Goal: Share content: Share content

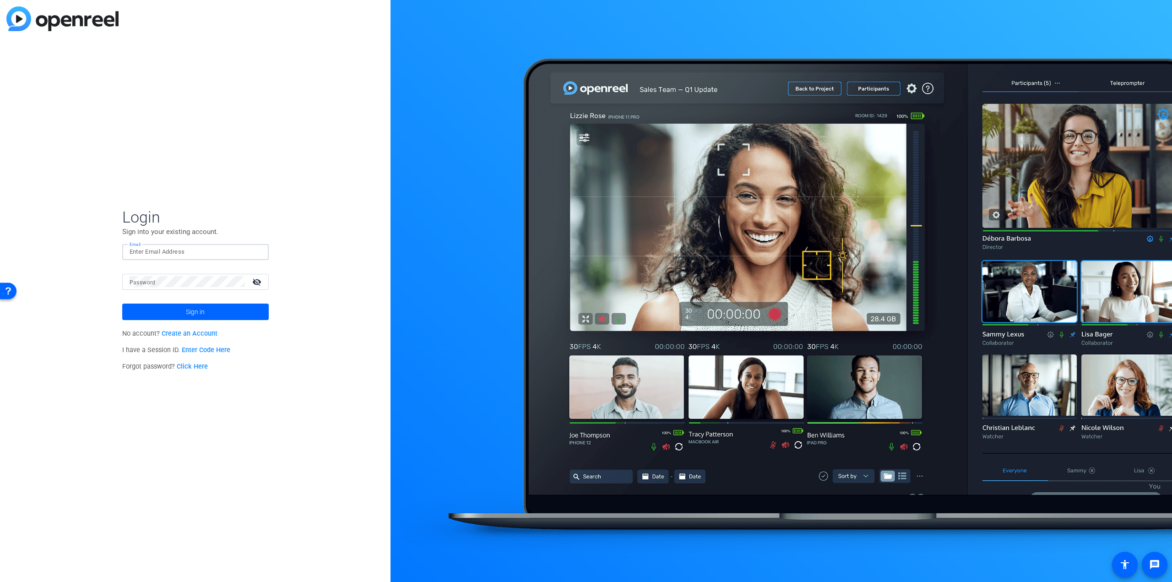
click at [174, 252] on input "Email" at bounding box center [196, 251] width 132 height 11
type input "[EMAIL_ADDRESS][DOMAIN_NAME]"
click button "Sign in" at bounding box center [195, 312] width 147 height 16
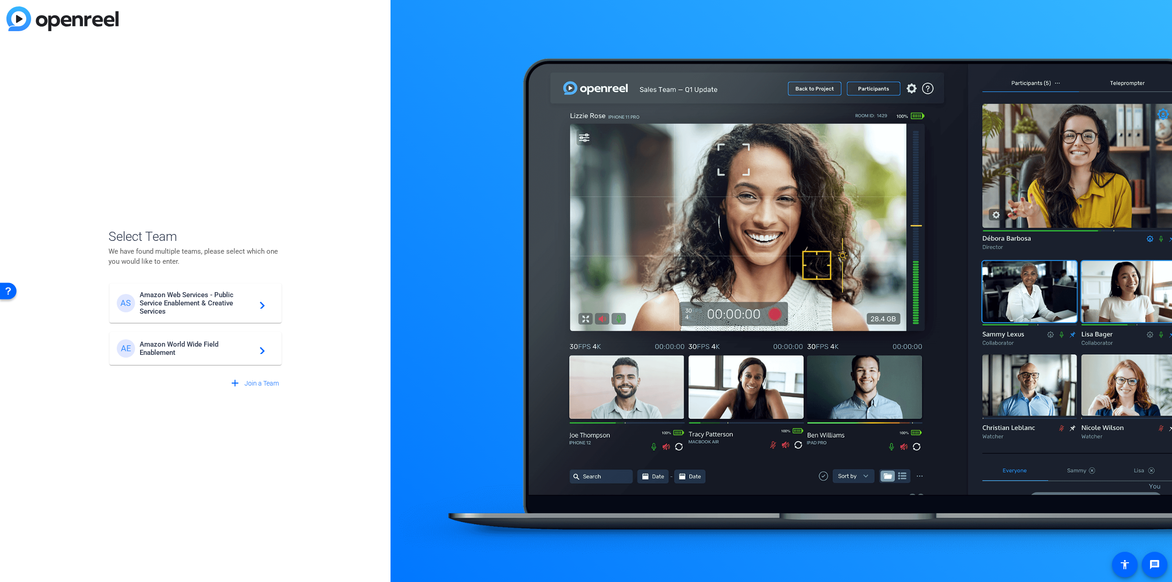
click at [237, 349] on span "Amazon World Wide Field Enablement" at bounding box center [197, 348] width 114 height 16
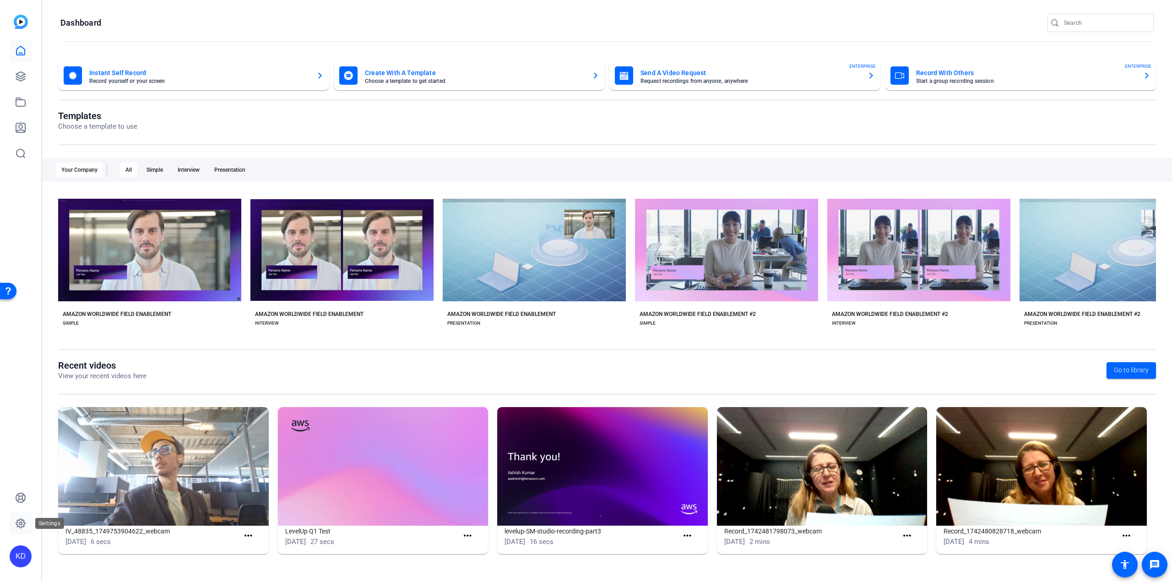
click at [20, 523] on icon at bounding box center [20, 523] width 11 height 11
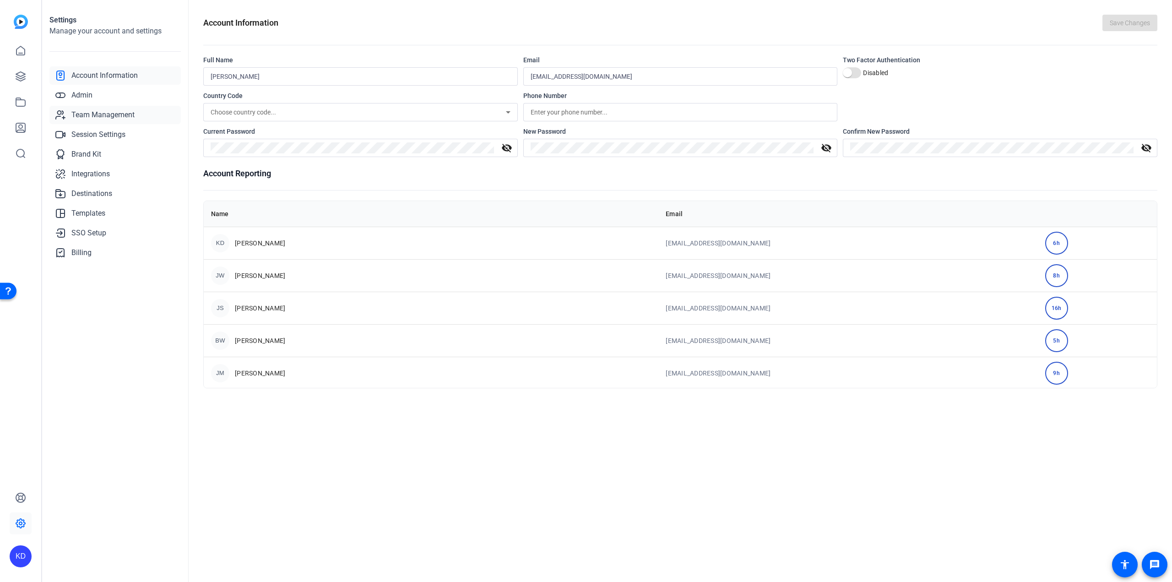
click at [104, 115] on span "Team Management" at bounding box center [102, 114] width 63 height 11
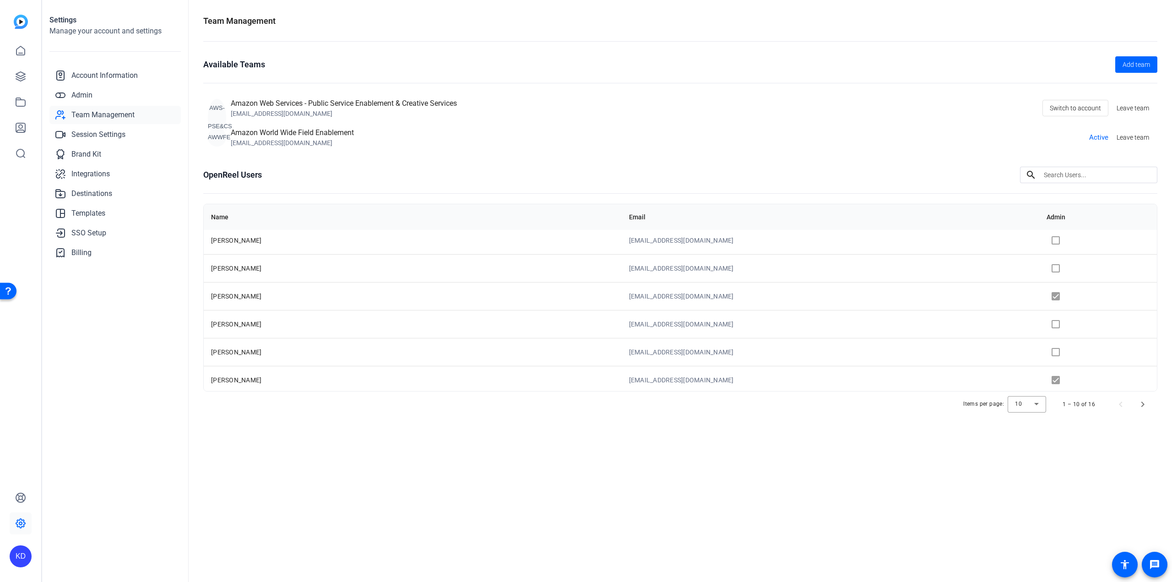
scroll to position [116, 0]
click at [1137, 402] on span "Next page" at bounding box center [1143, 404] width 22 height 22
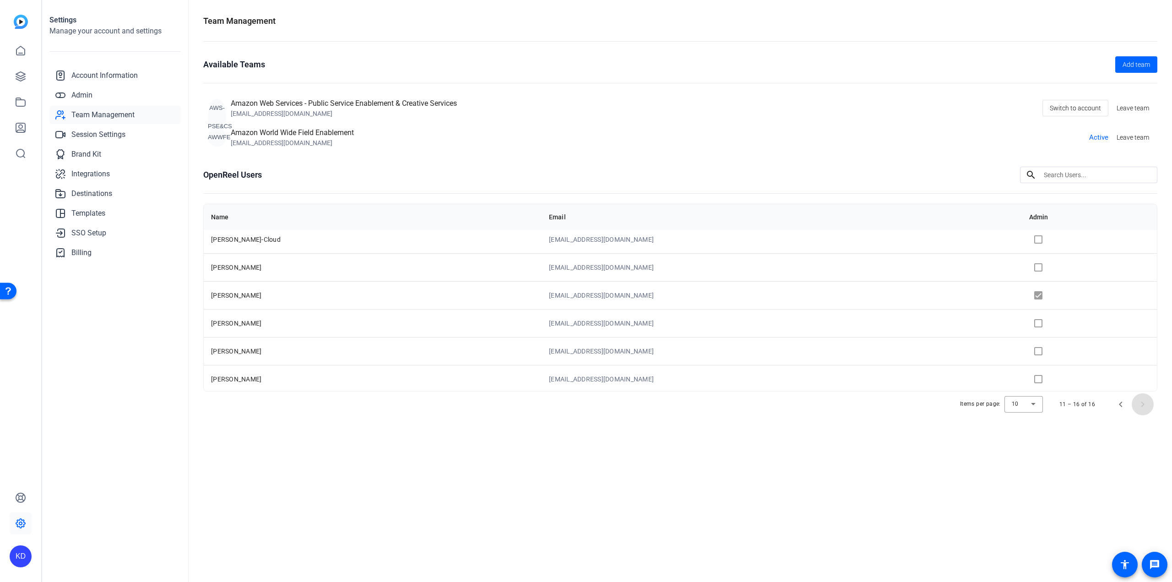
scroll to position [5, 0]
click at [1118, 402] on span "Previous page" at bounding box center [1121, 404] width 22 height 22
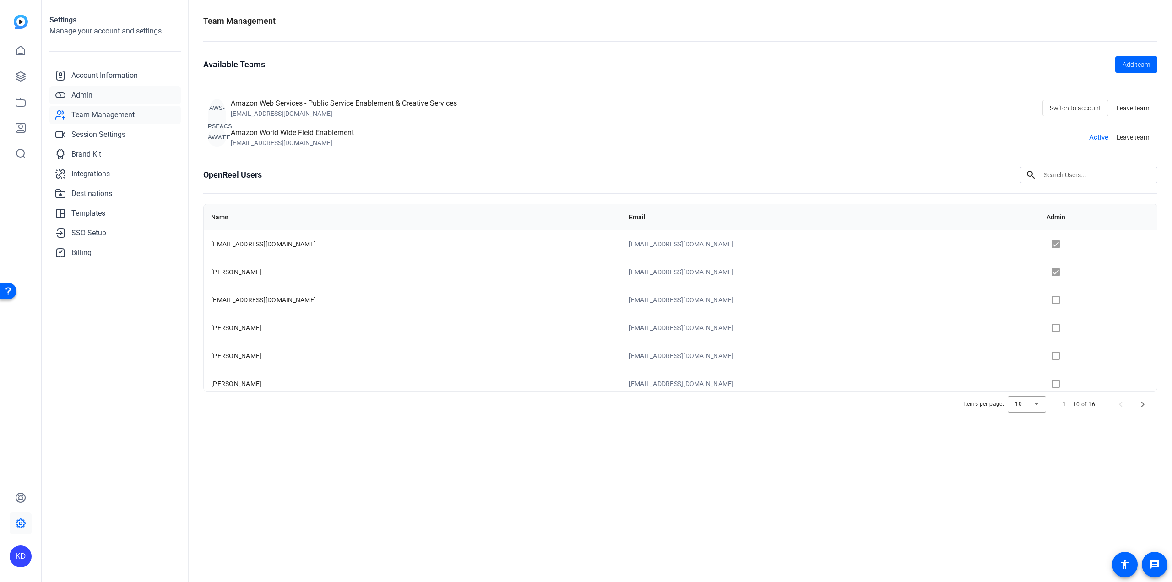
click at [104, 98] on link "Admin" at bounding box center [114, 95] width 131 height 18
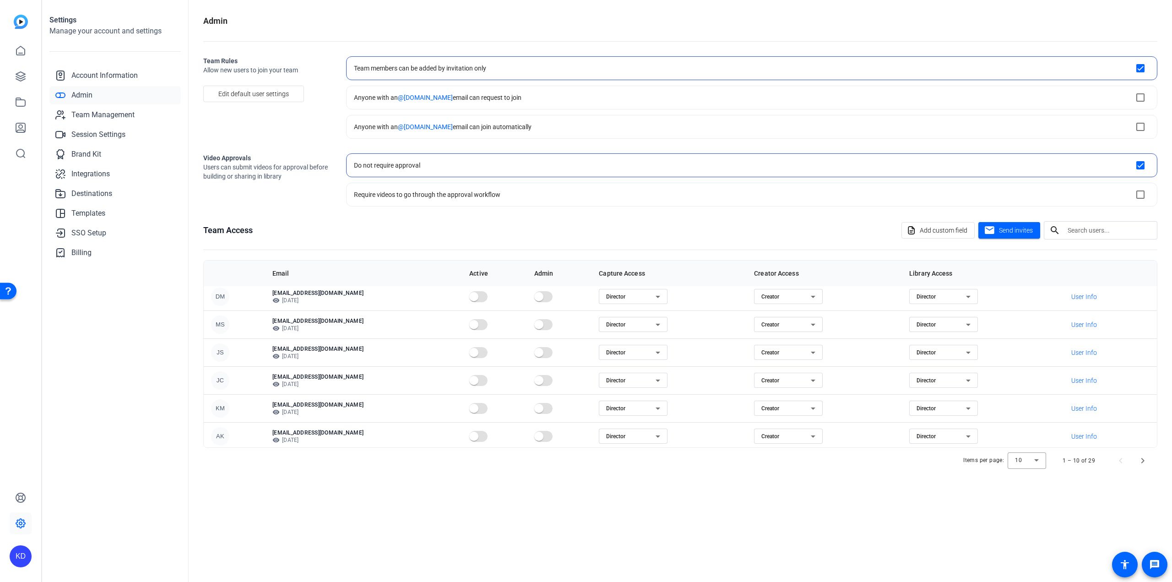
scroll to position [116, 0]
click at [1146, 460] on span "Next page" at bounding box center [1143, 461] width 22 height 22
click at [1145, 458] on span "Next page" at bounding box center [1143, 461] width 22 height 22
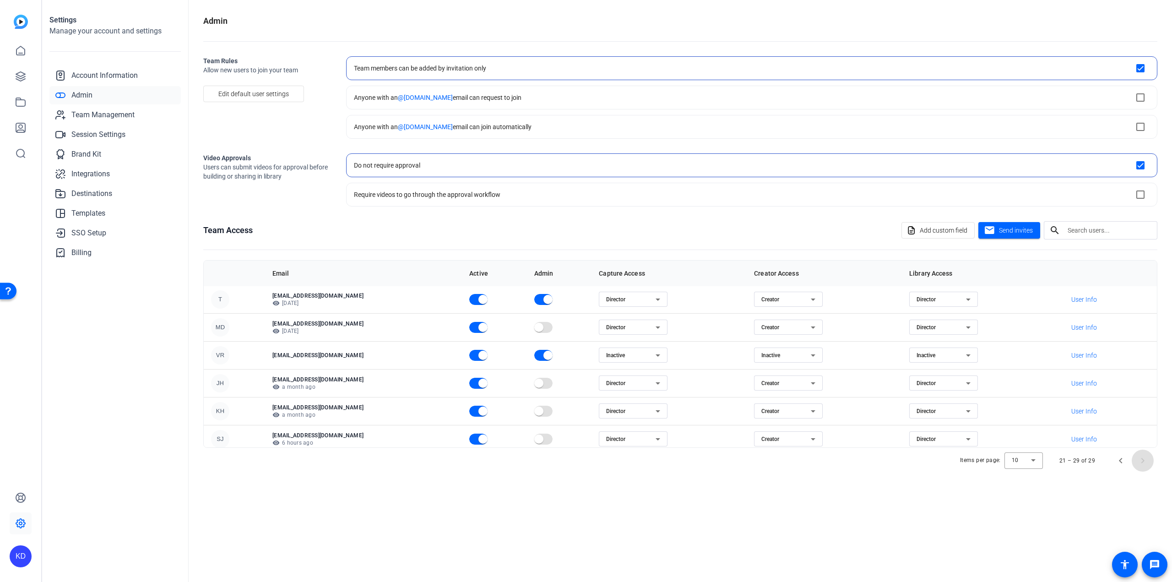
scroll to position [0, 0]
click at [1116, 460] on span "Previous page" at bounding box center [1121, 461] width 22 height 22
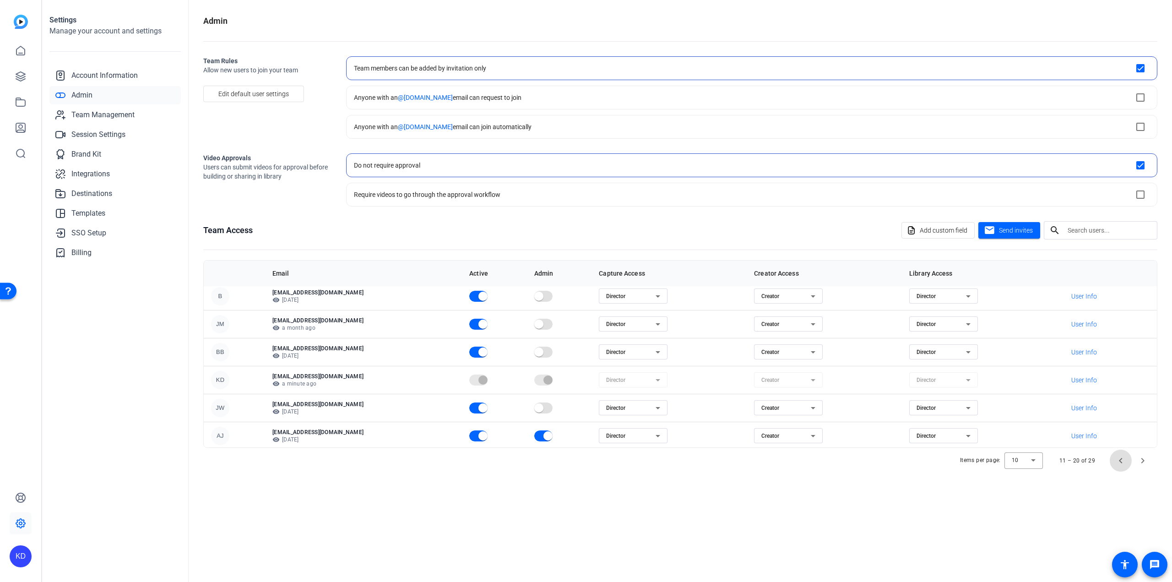
scroll to position [116, 0]
click at [1118, 462] on span "Previous page" at bounding box center [1121, 461] width 22 height 22
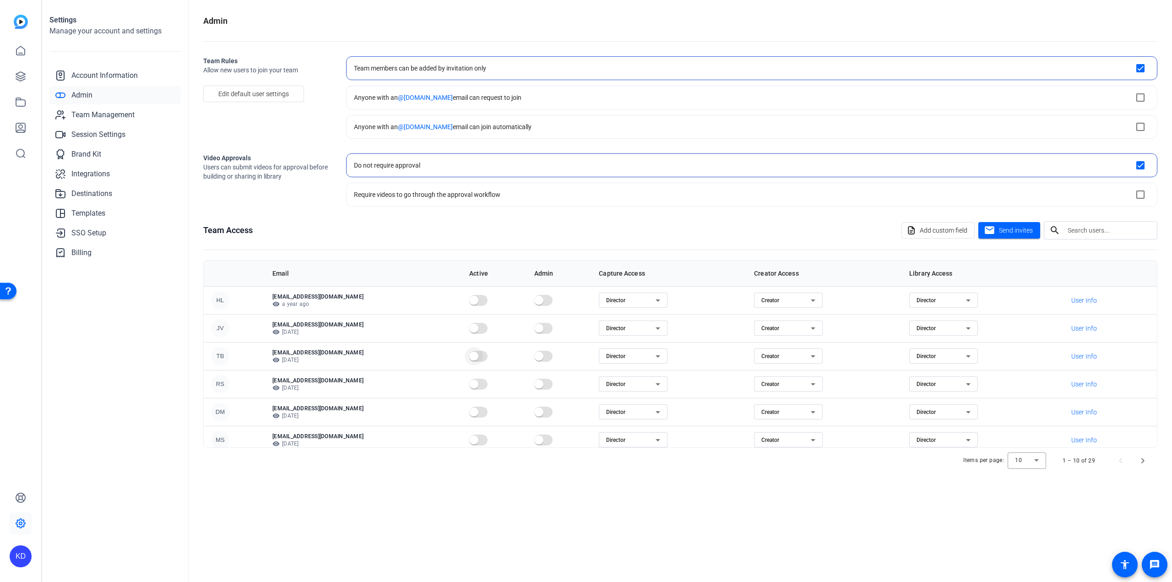
click at [465, 355] on span "button" at bounding box center [474, 356] width 18 height 18
click at [1084, 356] on span "User Info" at bounding box center [1084, 356] width 26 height 9
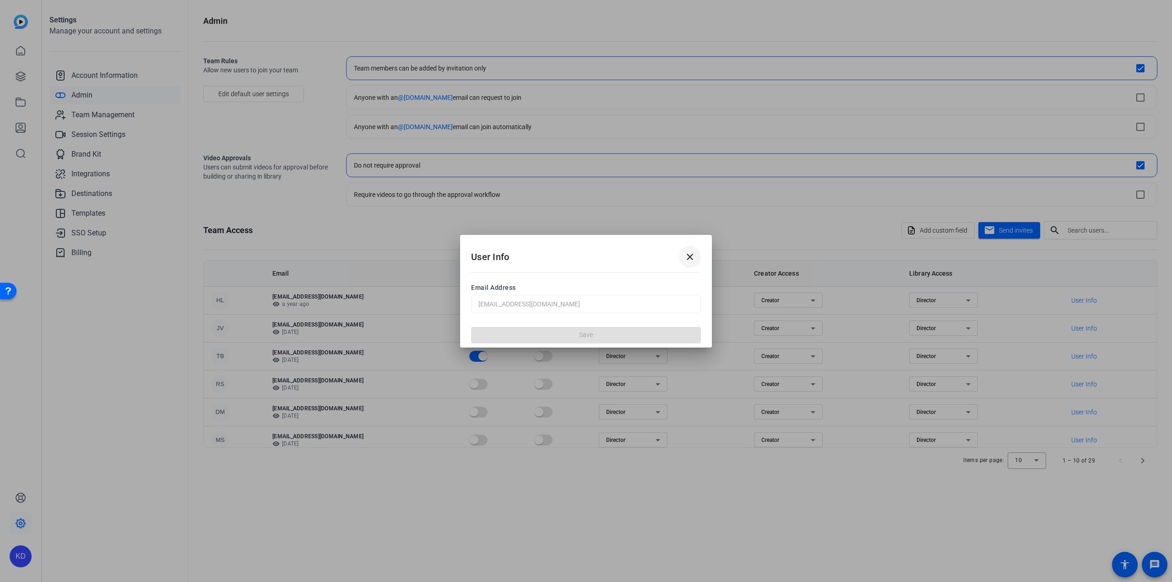
click at [694, 255] on mat-icon "close" at bounding box center [690, 256] width 11 height 11
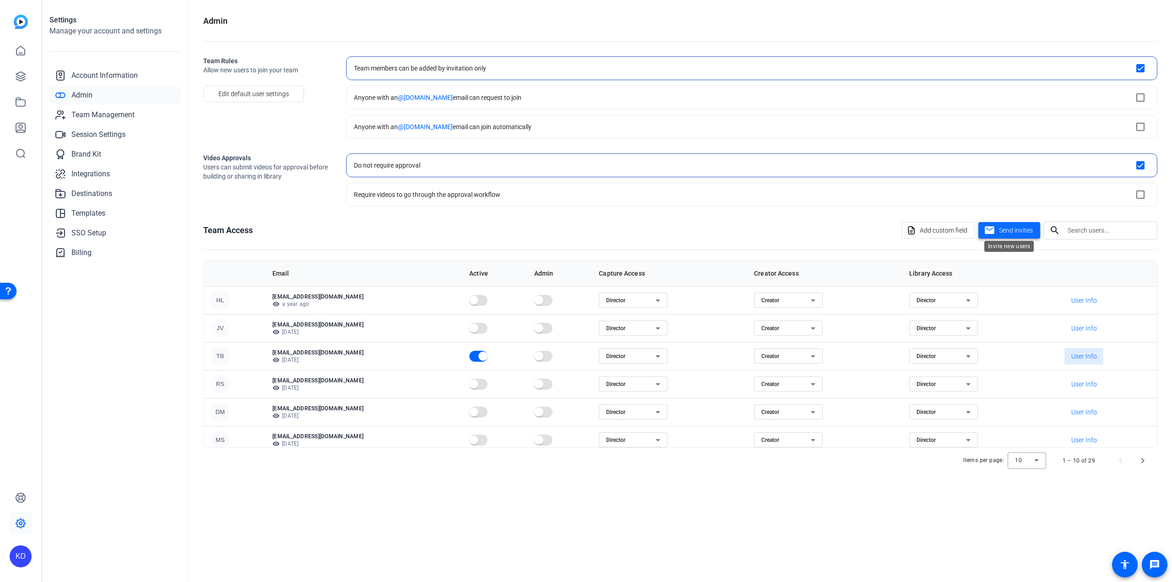
click at [1013, 231] on span "Send invites" at bounding box center [1016, 231] width 34 height 10
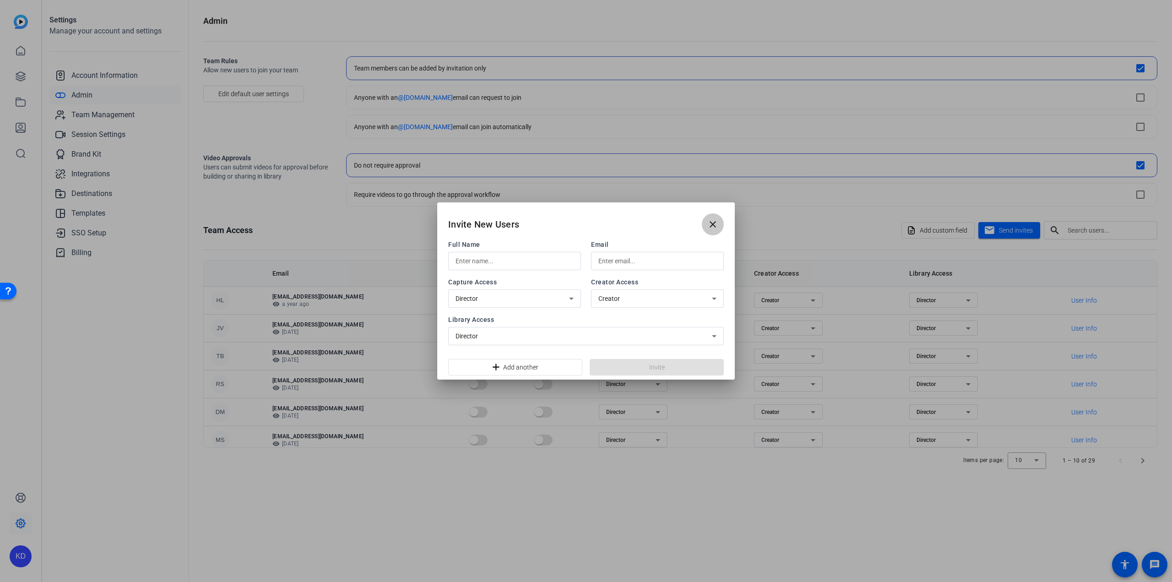
drag, startPoint x: 711, startPoint y: 230, endPoint x: 759, endPoint y: 304, distance: 88.3
click at [713, 232] on span at bounding box center [713, 224] width 22 height 22
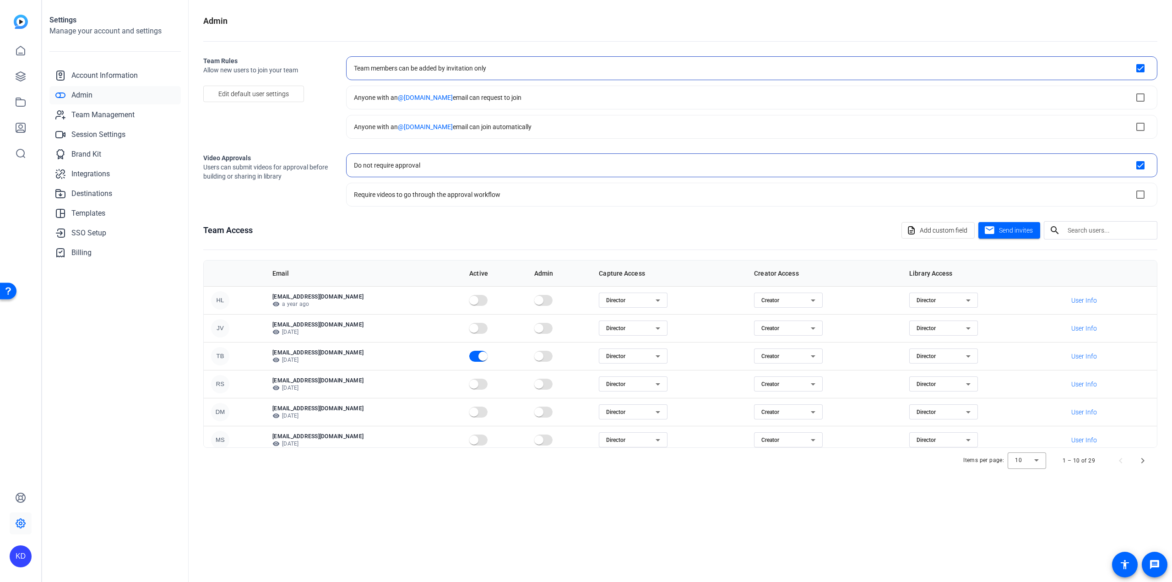
drag, startPoint x: 855, startPoint y: 490, endPoint x: 864, endPoint y: 489, distance: 8.3
click at [857, 490] on div "Admin Team Rules Allow new users to join your team Edit default user settings T…" at bounding box center [681, 291] width 984 height 582
click at [527, 484] on div "Admin Team Rules Allow new users to join your team Edit default user settings T…" at bounding box center [681, 291] width 984 height 582
click at [17, 52] on icon at bounding box center [20, 50] width 11 height 11
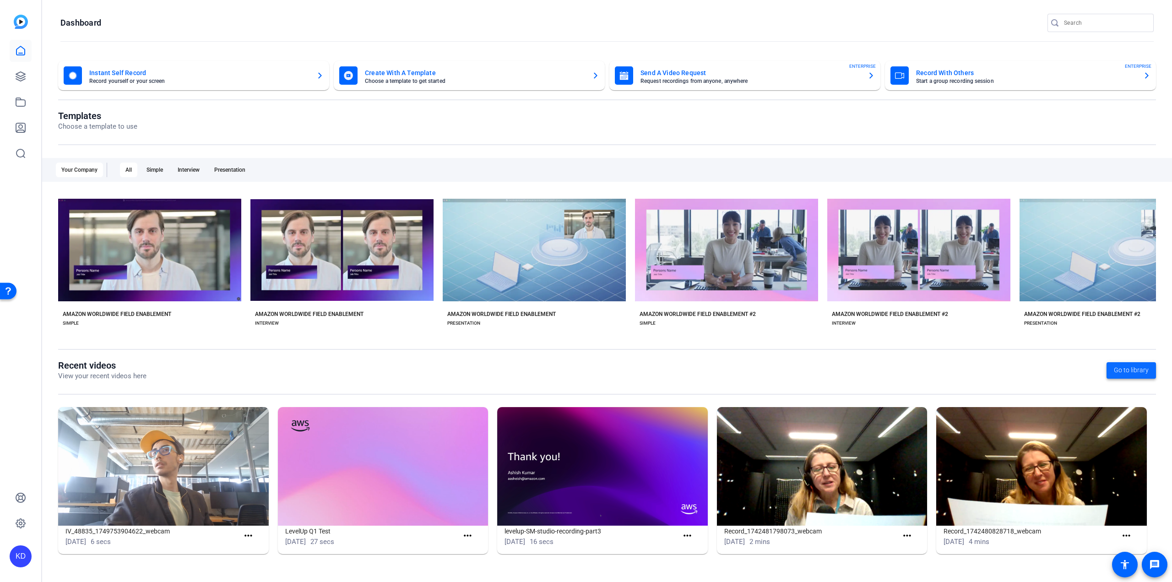
click at [1125, 372] on span "Go to library" at bounding box center [1131, 370] width 35 height 10
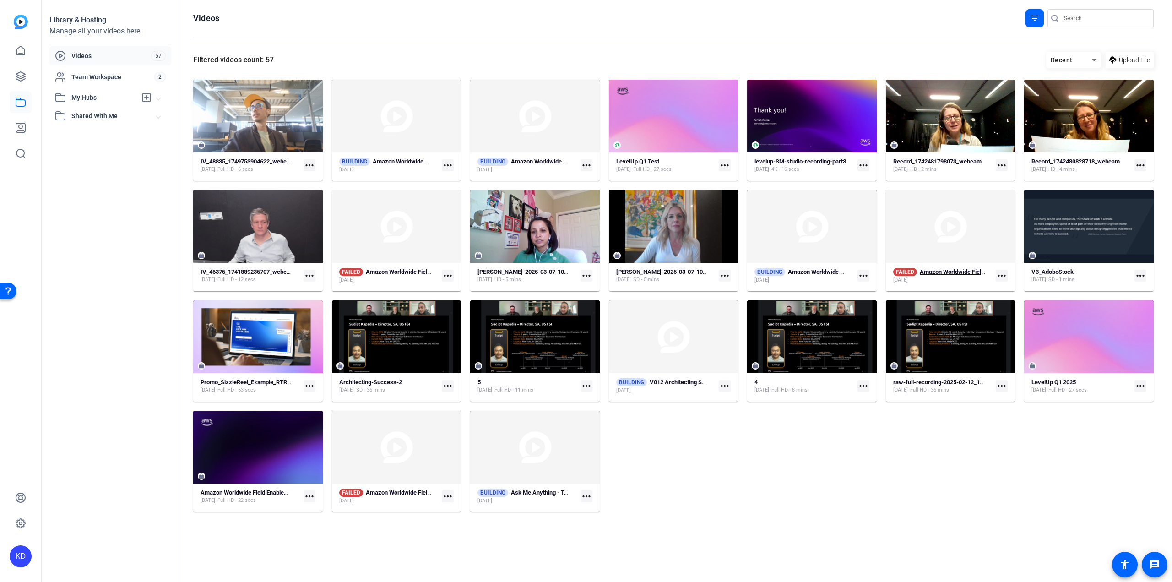
click at [967, 274] on strong "Amazon Worldwide Field Enablement Simple (45682)" at bounding box center [989, 271] width 138 height 7
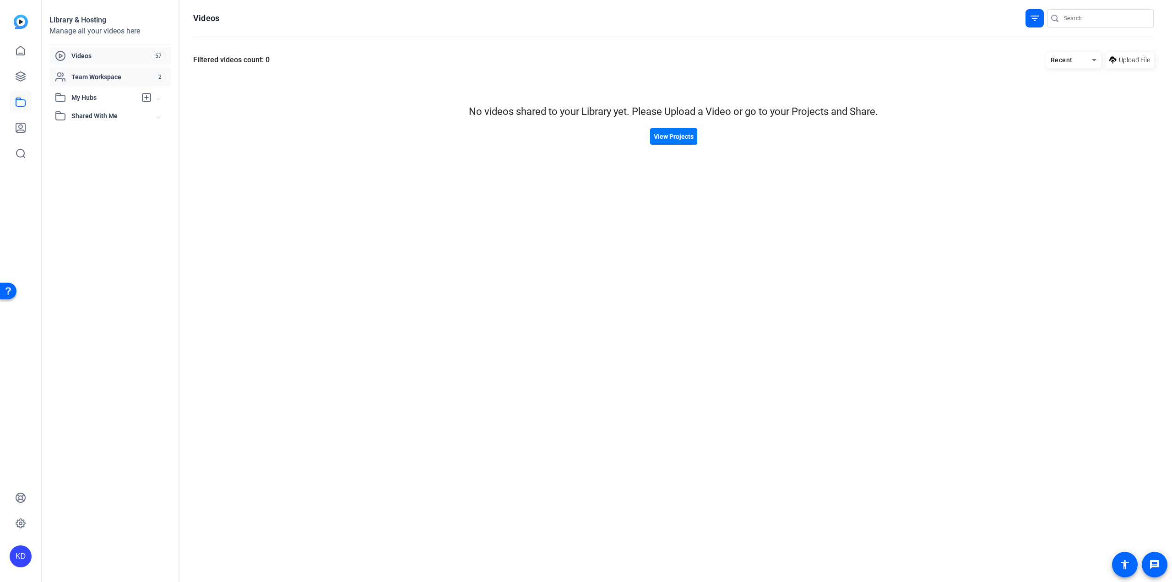
click at [96, 83] on div "Team Workspace 2" at bounding box center [110, 76] width 122 height 19
click at [99, 74] on span "Team Workspace" at bounding box center [112, 76] width 83 height 9
click at [680, 137] on span "View Projects" at bounding box center [674, 137] width 40 height 10
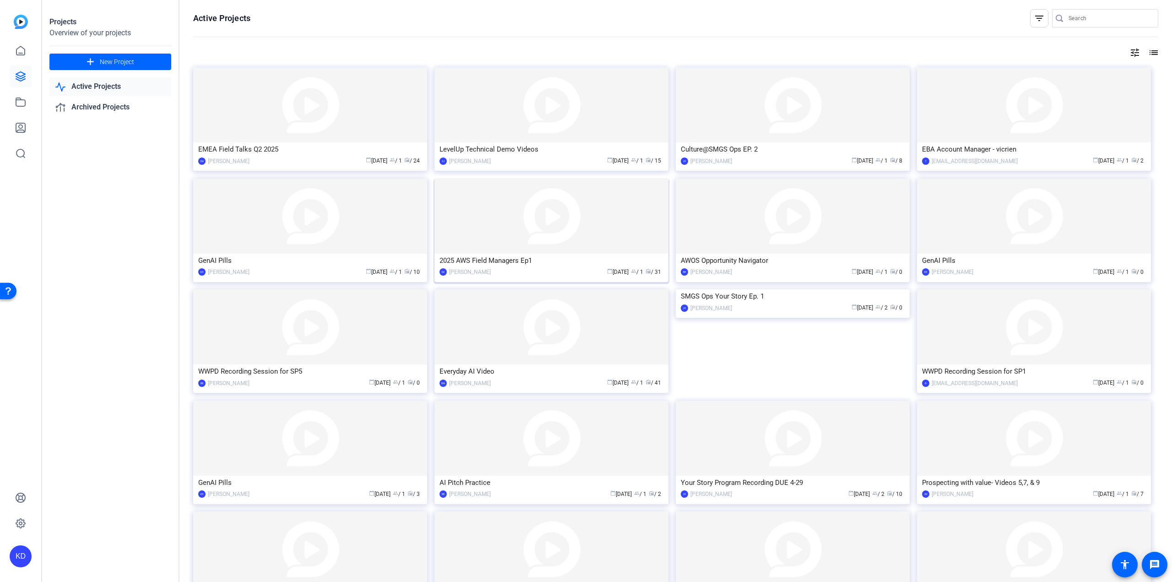
click at [562, 261] on div "2025 AWS Field Managers Ep1" at bounding box center [552, 261] width 224 height 14
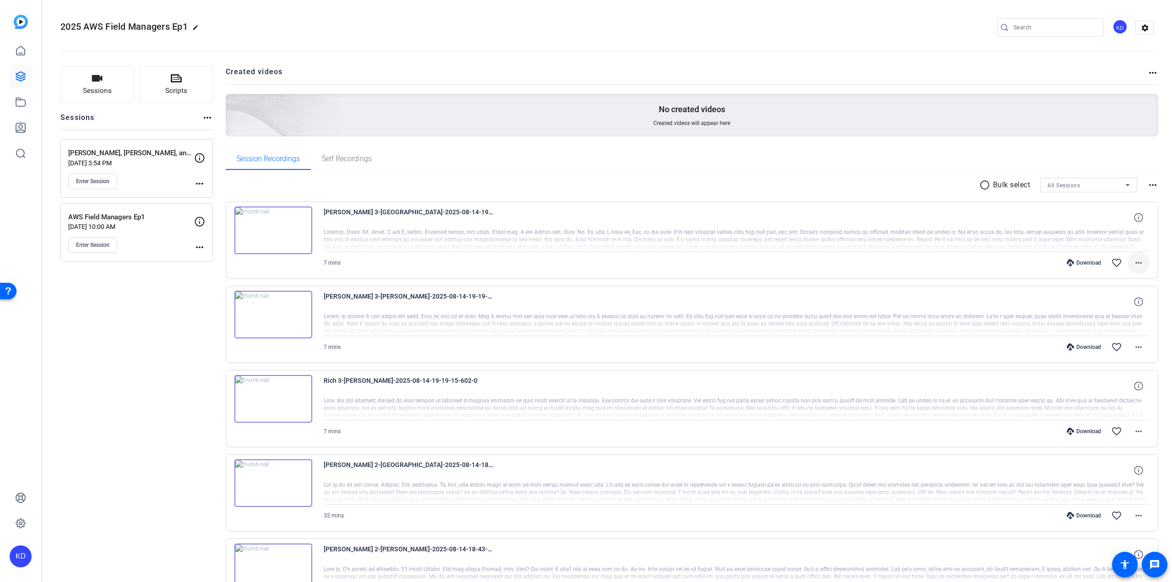
click at [1139, 264] on mat-icon "more_horiz" at bounding box center [1138, 262] width 11 height 11
click at [1125, 289] on span "Share Original" at bounding box center [1110, 293] width 55 height 11
drag, startPoint x: 818, startPoint y: 208, endPoint x: 842, endPoint y: 237, distance: 37.7
click at [818, 208] on div "[PERSON_NAME] 3-[GEOGRAPHIC_DATA]-2025-08-14-19-19-15-602-2" at bounding box center [737, 217] width 826 height 22
click at [1137, 267] on mat-icon "more_horiz" at bounding box center [1138, 262] width 11 height 11
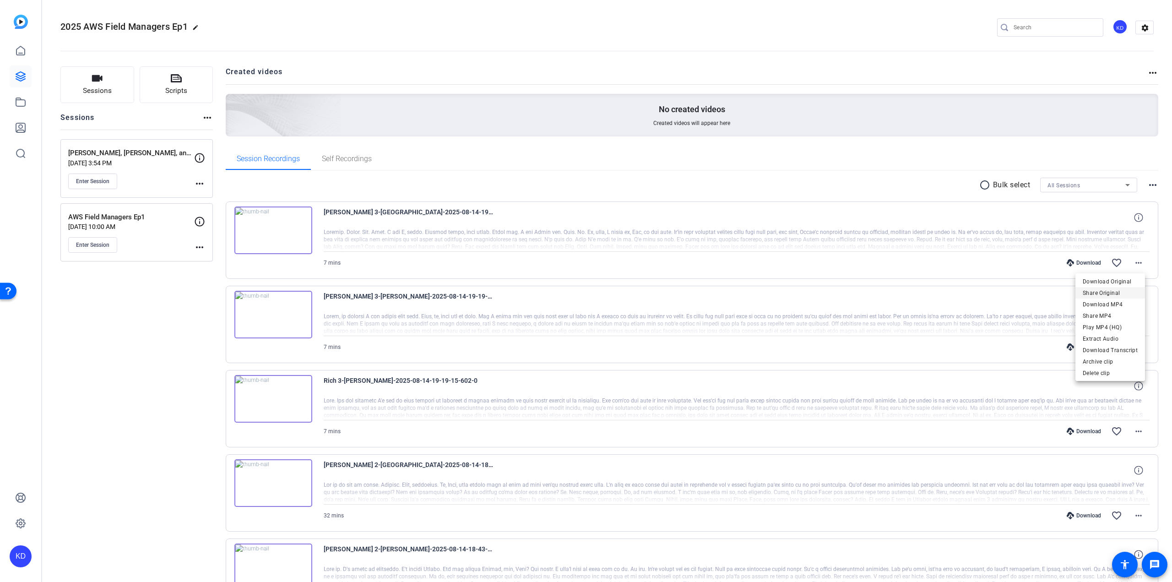
click at [1121, 293] on span "Share Original" at bounding box center [1110, 293] width 55 height 11
click at [1013, 236] on div at bounding box center [737, 239] width 826 height 23
click at [1137, 263] on mat-icon "more_horiz" at bounding box center [1138, 262] width 11 height 11
click at [1114, 316] on span "Share MP4" at bounding box center [1110, 315] width 55 height 11
drag, startPoint x: 652, startPoint y: 214, endPoint x: 678, endPoint y: 221, distance: 26.1
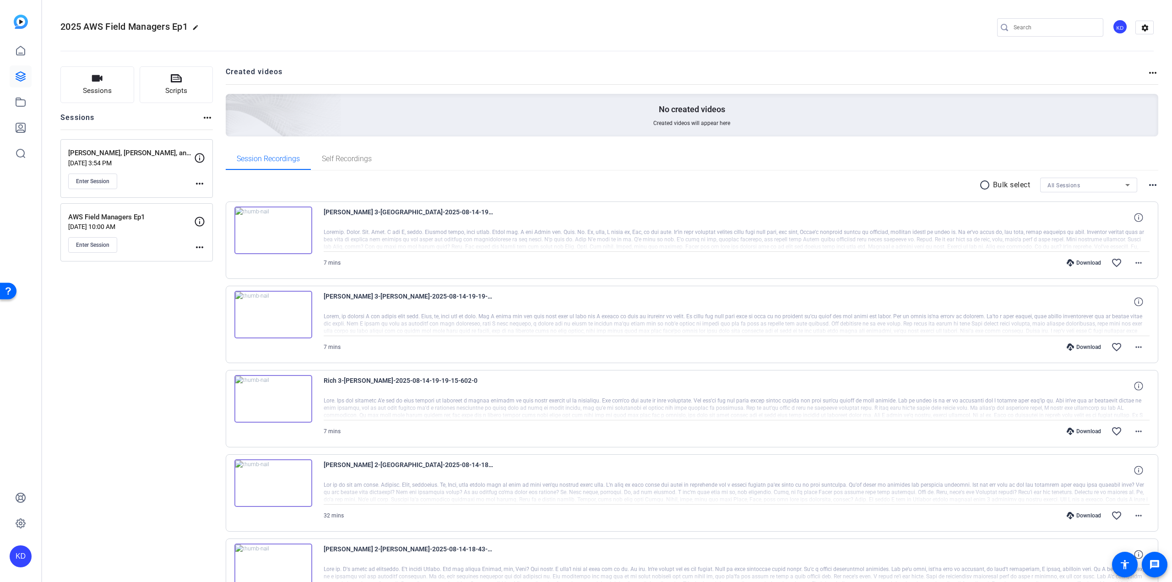
click at [652, 214] on div "[PERSON_NAME] 3-[GEOGRAPHIC_DATA]-2025-08-14-19-19-15-602-2" at bounding box center [737, 217] width 826 height 22
click at [1135, 260] on mat-icon "more_horiz" at bounding box center [1138, 262] width 11 height 11
click at [1120, 289] on span "Share Original" at bounding box center [1110, 293] width 55 height 11
click at [1057, 297] on div "[PERSON_NAME] 3-[PERSON_NAME]-2025-08-14-19-19-15-602-1" at bounding box center [737, 302] width 826 height 22
click at [1133, 346] on mat-icon "more_horiz" at bounding box center [1138, 347] width 11 height 11
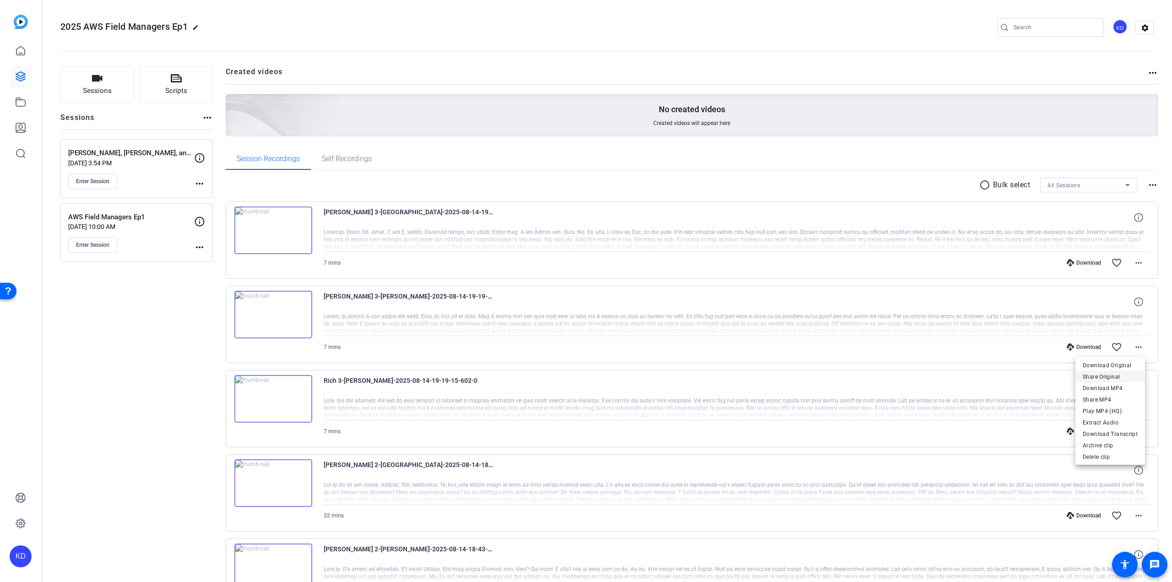
click at [1123, 374] on span "Share Original" at bounding box center [1110, 376] width 55 height 11
click at [922, 382] on div "Rich 3-[PERSON_NAME]-2025-08-14-19-19-15-602-0" at bounding box center [737, 386] width 826 height 22
click at [1133, 428] on mat-icon "more_horiz" at bounding box center [1138, 431] width 11 height 11
click at [1115, 460] on span "Share Original" at bounding box center [1110, 460] width 55 height 11
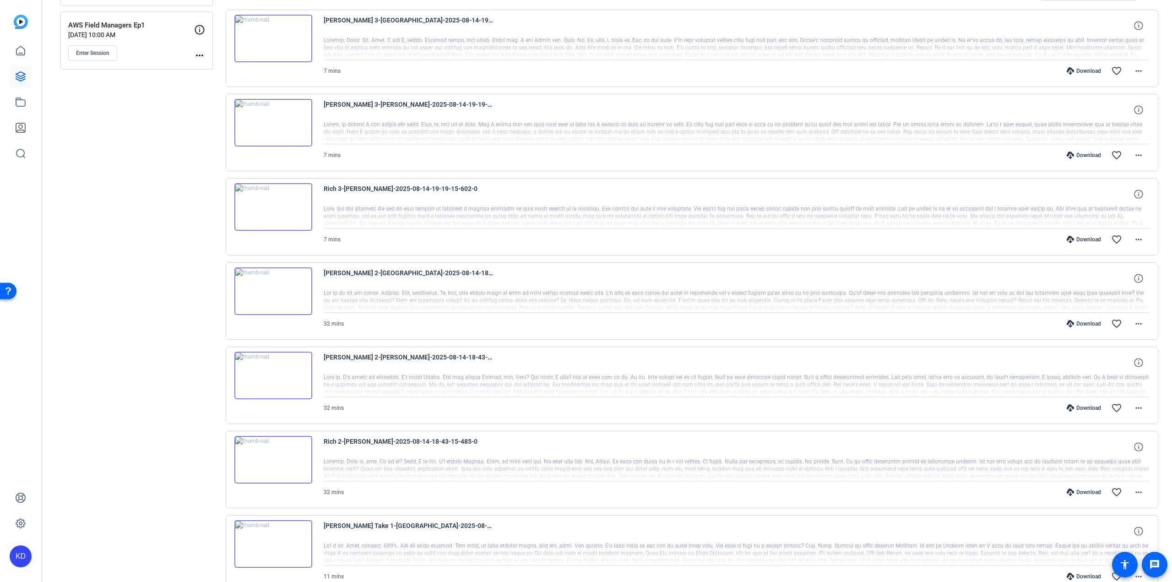
scroll to position [183, 0]
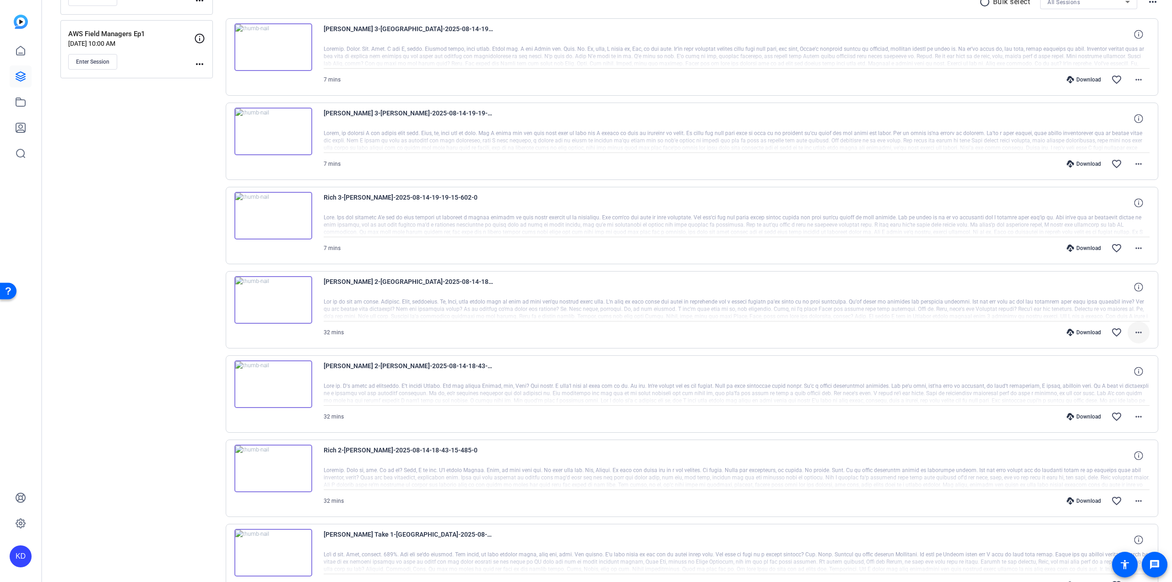
click at [1133, 331] on mat-icon "more_horiz" at bounding box center [1138, 332] width 11 height 11
drag, startPoint x: 1117, startPoint y: 359, endPoint x: 1148, endPoint y: 342, distance: 35.7
click at [1117, 359] on span "Share Original" at bounding box center [1110, 361] width 55 height 11
click at [1133, 416] on mat-icon "more_horiz" at bounding box center [1138, 416] width 11 height 11
click at [1110, 446] on span "Share Original" at bounding box center [1110, 445] width 55 height 11
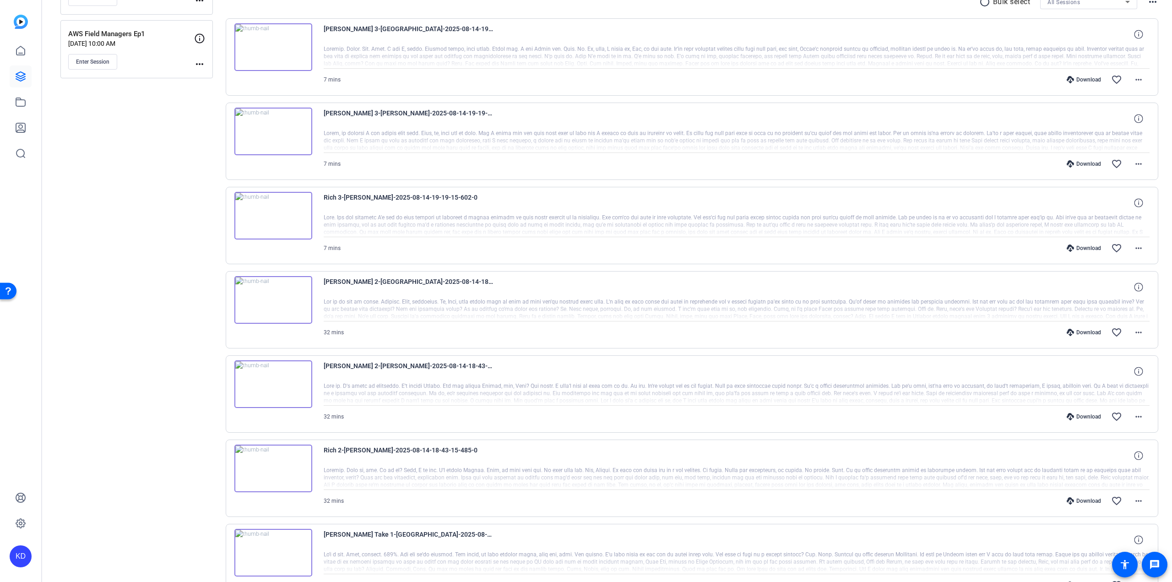
drag, startPoint x: 919, startPoint y: 454, endPoint x: 929, endPoint y: 452, distance: 9.8
click at [920, 454] on div "Rich 2-[PERSON_NAME]-2025-08-14-18-43-15-485-0" at bounding box center [737, 456] width 826 height 22
click at [1141, 500] on span at bounding box center [1139, 501] width 22 height 22
click at [1122, 398] on span "Share Original" at bounding box center [1110, 399] width 55 height 11
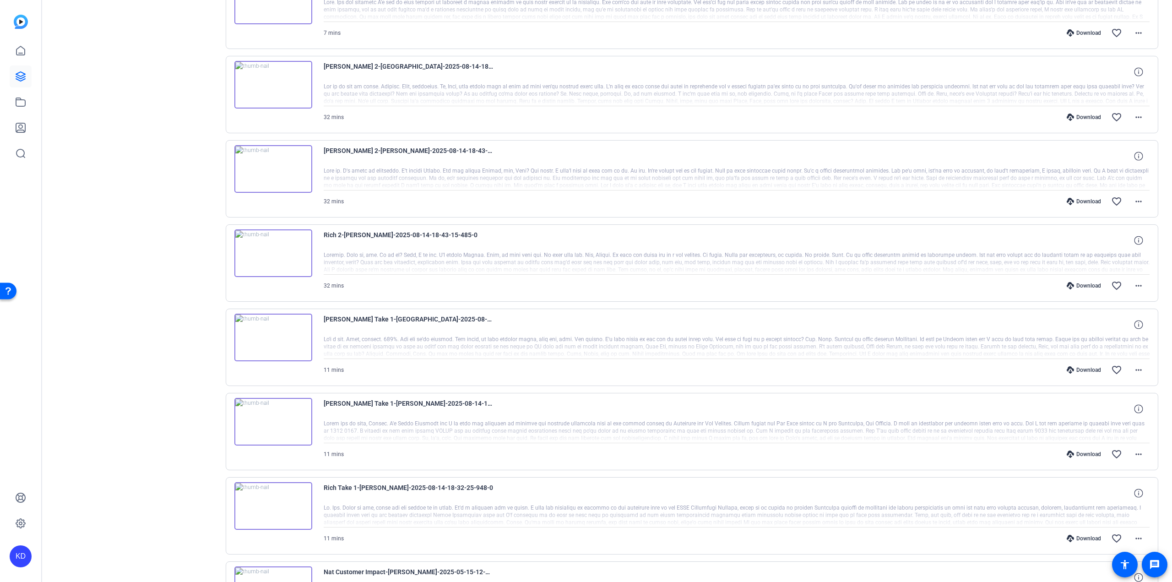
scroll to position [412, 0]
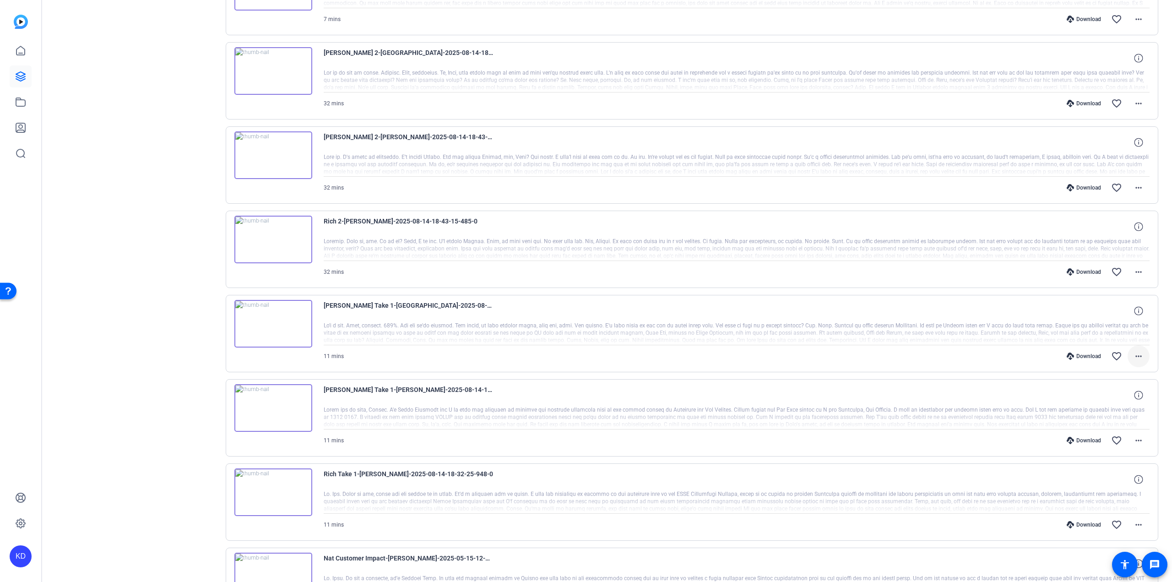
click at [1135, 352] on mat-icon "more_horiz" at bounding box center [1138, 356] width 11 height 11
click at [1123, 384] on span "Share Original" at bounding box center [1110, 383] width 55 height 11
drag, startPoint x: 675, startPoint y: 472, endPoint x: 704, endPoint y: 472, distance: 29.3
click at [675, 472] on div "Rich Take 1-[PERSON_NAME]-2025-08-14-18-32-25-948-0" at bounding box center [737, 479] width 826 height 22
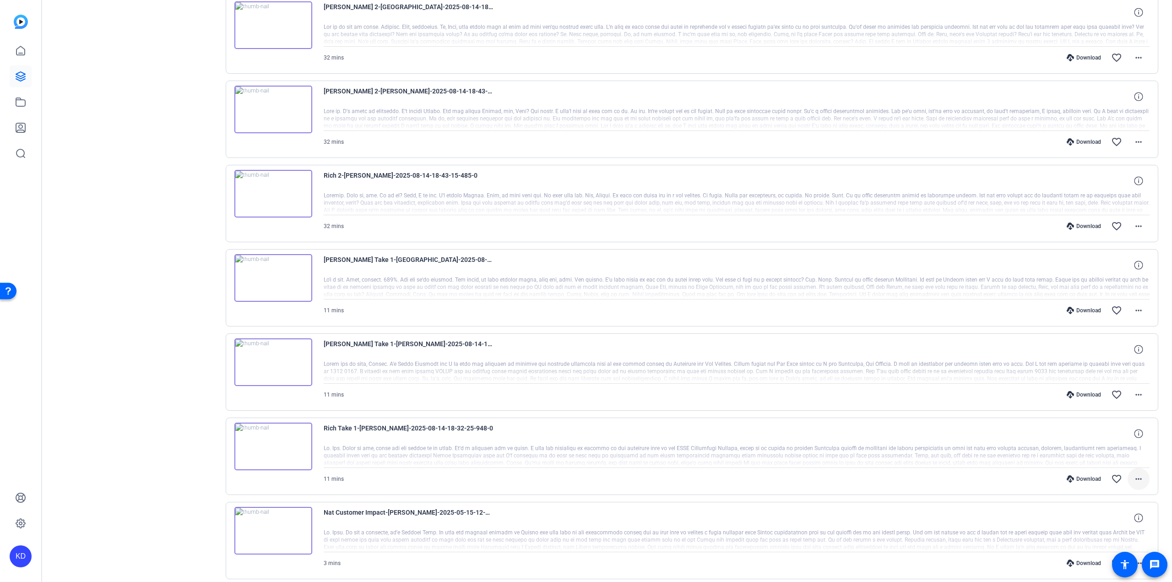
click at [1133, 475] on mat-icon "more_horiz" at bounding box center [1138, 478] width 11 height 11
click at [1102, 376] on span "Share Original" at bounding box center [1110, 375] width 55 height 11
click at [625, 338] on div "[PERSON_NAME] Take 1-[PERSON_NAME]-2025-08-14-18-32-25-948-1" at bounding box center [737, 349] width 826 height 22
click at [1133, 390] on mat-icon "more_horiz" at bounding box center [1138, 394] width 11 height 11
click at [1120, 423] on span "Share Original" at bounding box center [1110, 421] width 55 height 11
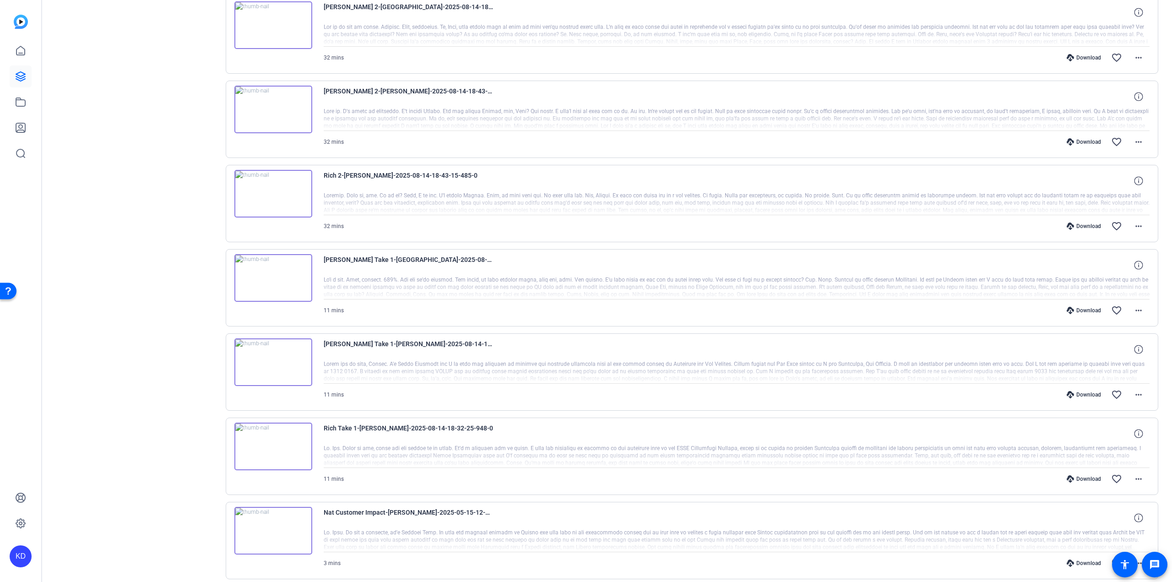
click at [112, 154] on div "Sessions Scripts Sessions more_horiz [PERSON_NAME], [PERSON_NAME], and [PERSON_…" at bounding box center [136, 117] width 152 height 1016
